Goal: Check status

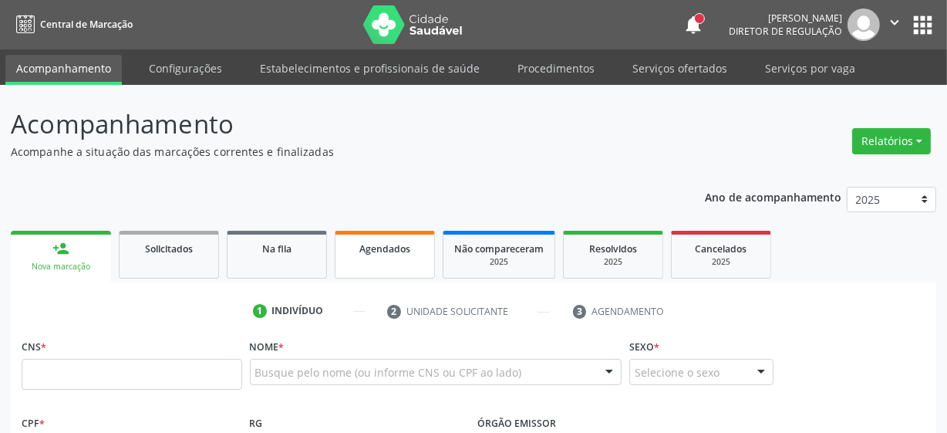
click at [372, 254] on span "Agendados" at bounding box center [384, 248] width 51 height 13
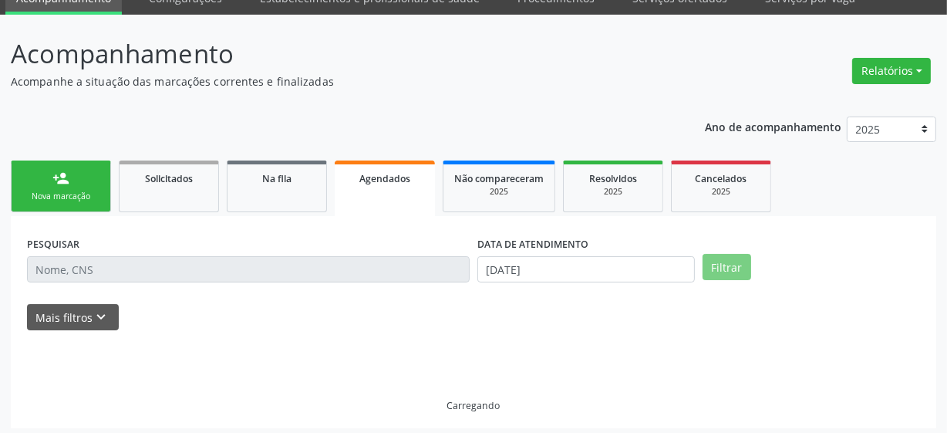
scroll to position [76, 0]
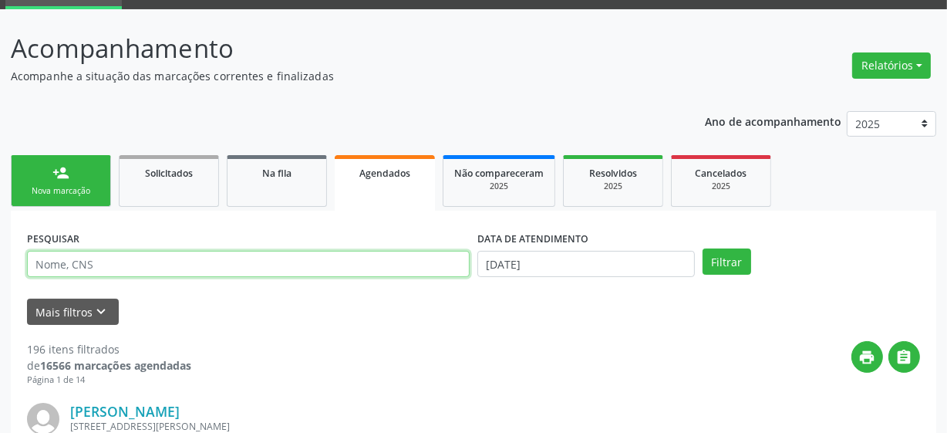
click at [120, 262] on input "text" at bounding box center [248, 264] width 443 height 26
paste input "700505977780754"
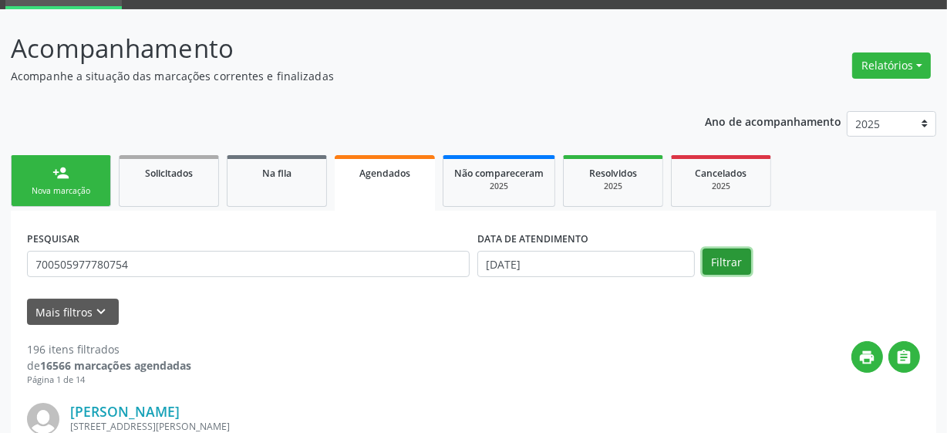
click at [726, 260] on button "Filtrar" at bounding box center [727, 261] width 49 height 26
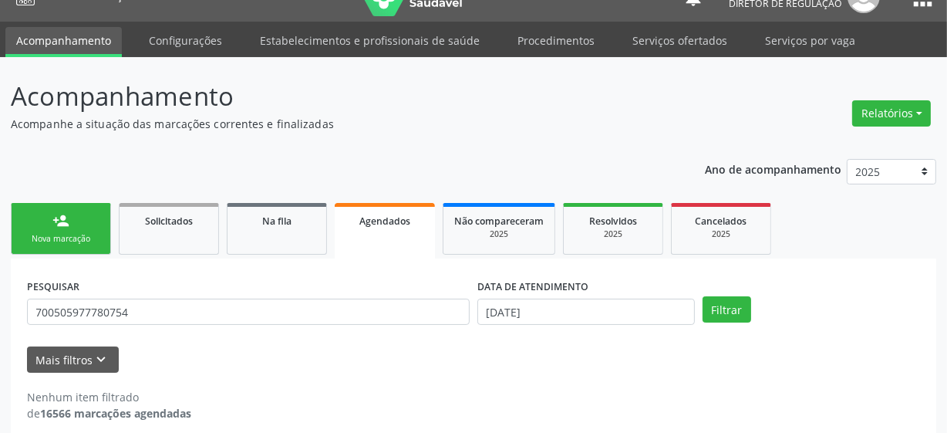
scroll to position [42, 0]
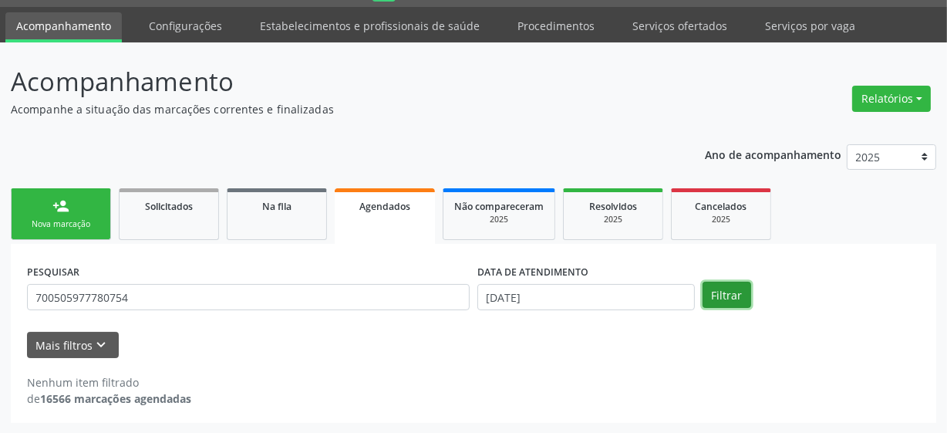
click at [724, 293] on button "Filtrar" at bounding box center [727, 294] width 49 height 26
click at [127, 383] on div "Nenhum item filtrado" at bounding box center [109, 382] width 164 height 16
click at [126, 384] on div "Nenhum item filtrado" at bounding box center [109, 382] width 164 height 16
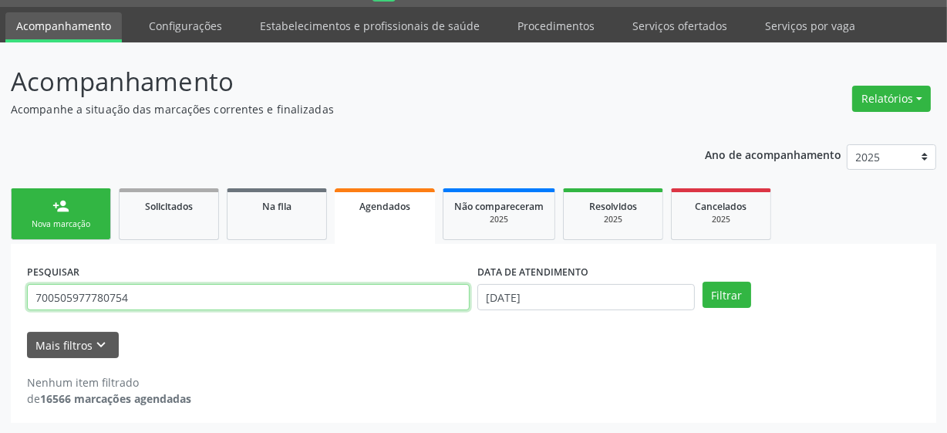
click at [191, 302] on input "700505977780754" at bounding box center [248, 297] width 443 height 26
type input "[PERSON_NAME]"
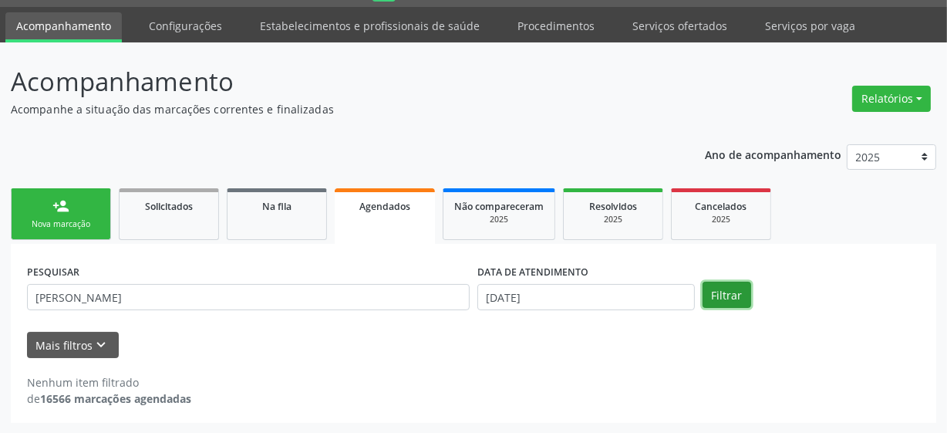
click at [709, 293] on button "Filtrar" at bounding box center [727, 294] width 49 height 26
click at [736, 300] on button "Filtrar" at bounding box center [727, 294] width 49 height 26
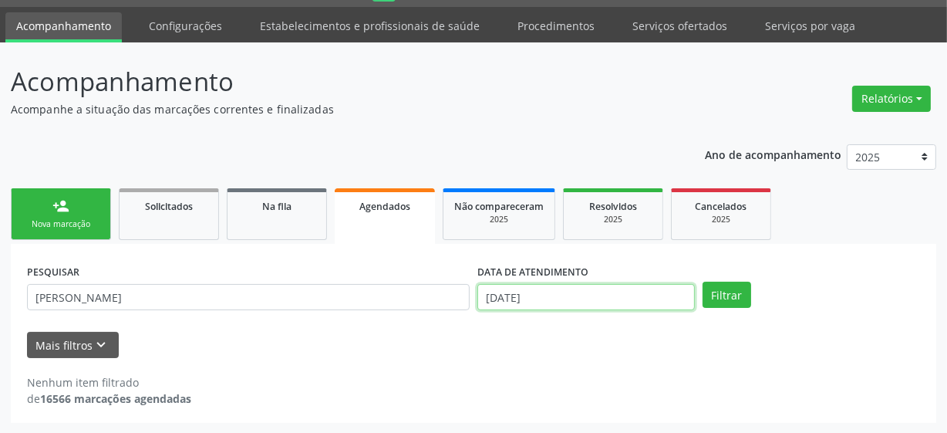
click at [561, 292] on input "[DATE]" at bounding box center [585, 297] width 217 height 26
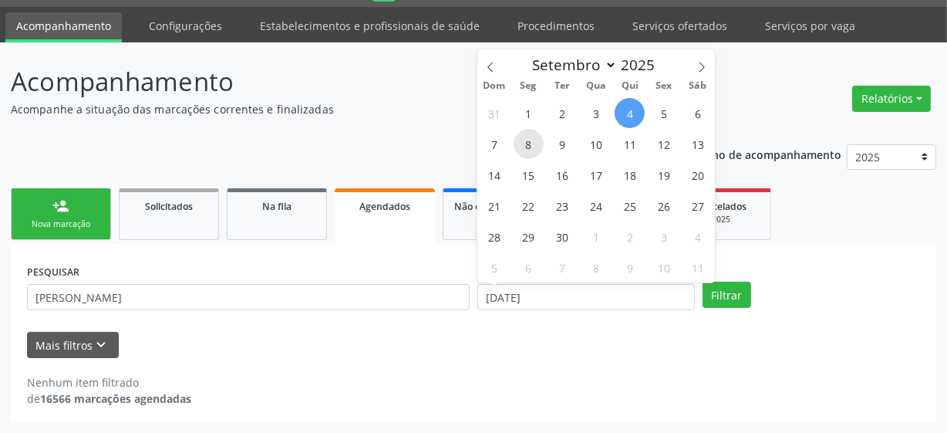
click at [532, 147] on span "8" at bounding box center [529, 144] width 30 height 30
type input "[DATE]"
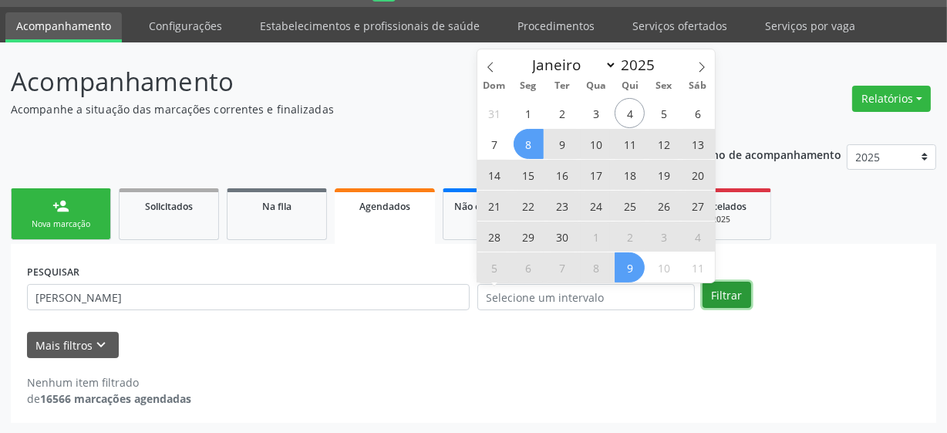
click at [715, 291] on button "Filtrar" at bounding box center [727, 294] width 49 height 26
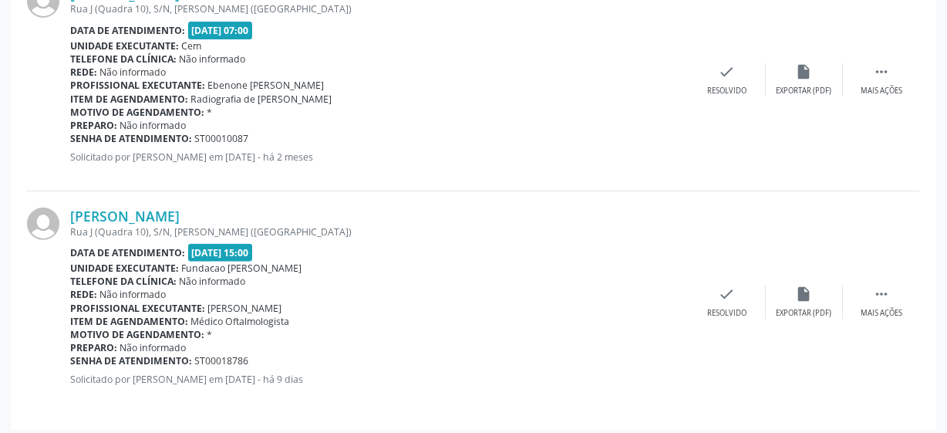
scroll to position [499, 0]
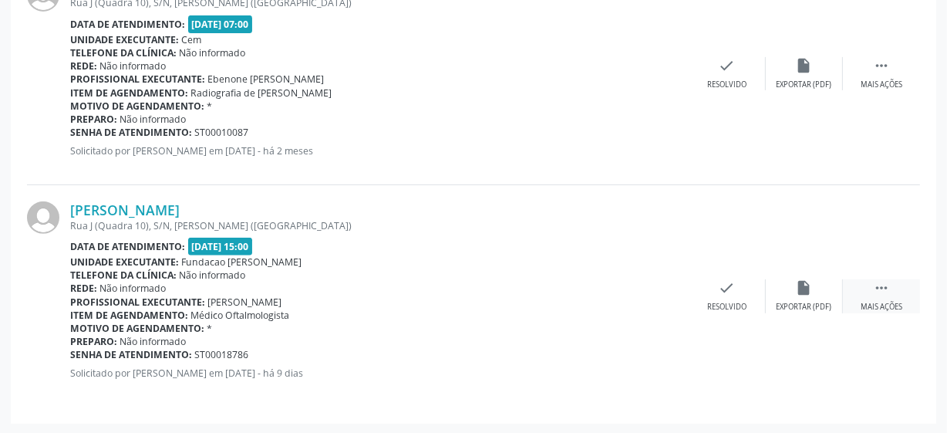
click at [875, 298] on div " Mais ações" at bounding box center [881, 295] width 77 height 33
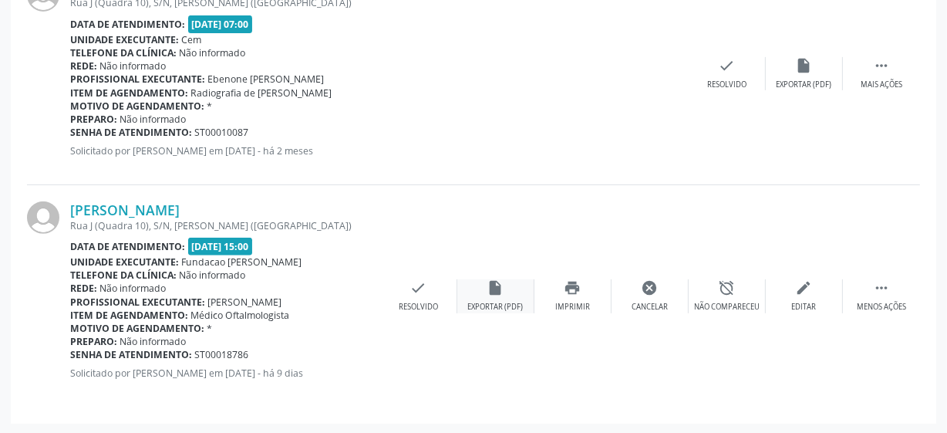
click at [501, 302] on div "Exportar (PDF)" at bounding box center [496, 307] width 56 height 11
click at [578, 299] on div "print Imprimir" at bounding box center [572, 295] width 77 height 33
